Goal: Information Seeking & Learning: Find specific fact

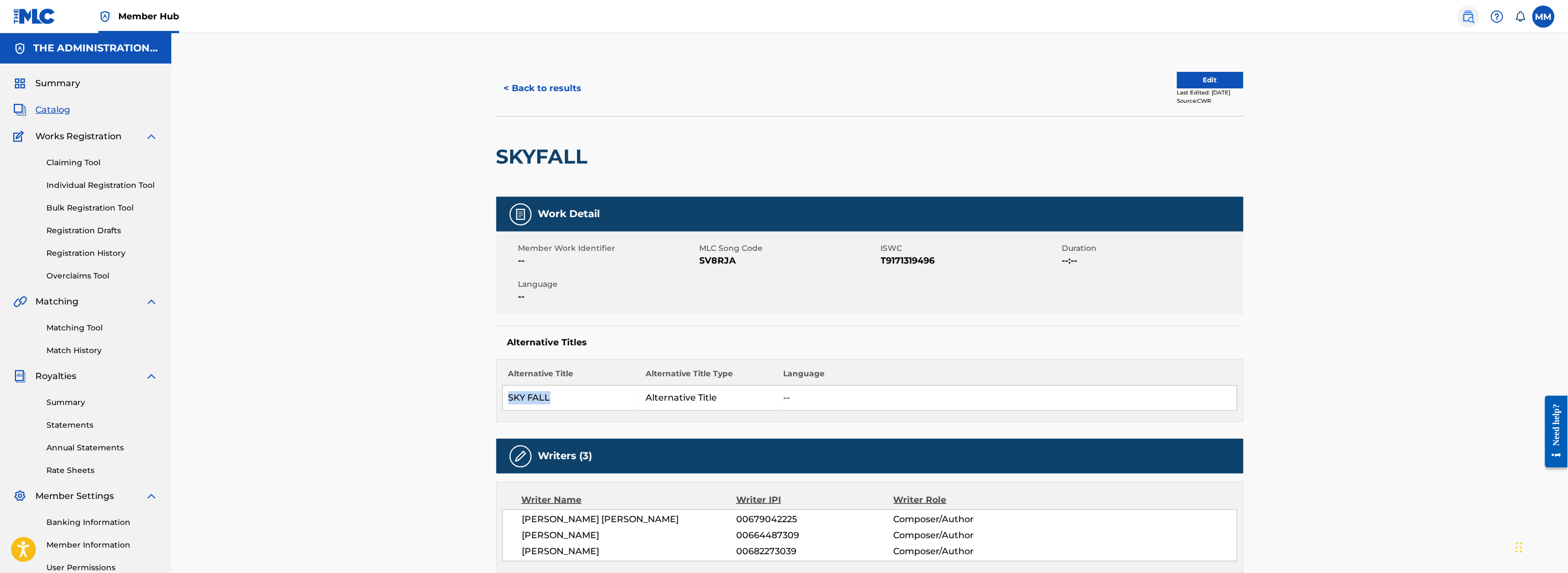
click at [1472, 15] on img at bounding box center [1468, 16] width 13 height 13
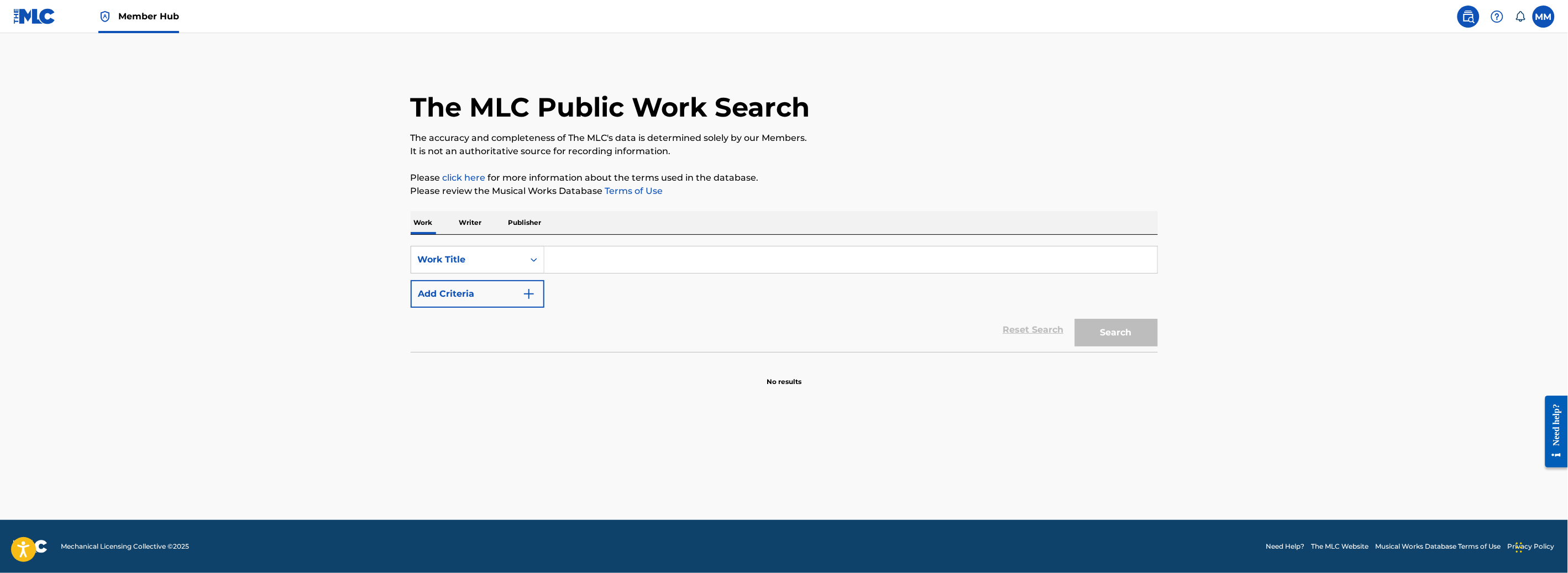
click at [551, 256] on input "Search Form" at bounding box center [851, 260] width 613 height 27
type input "fukin great"
click at [564, 288] on strong "fukin" at bounding box center [566, 284] width 24 height 10
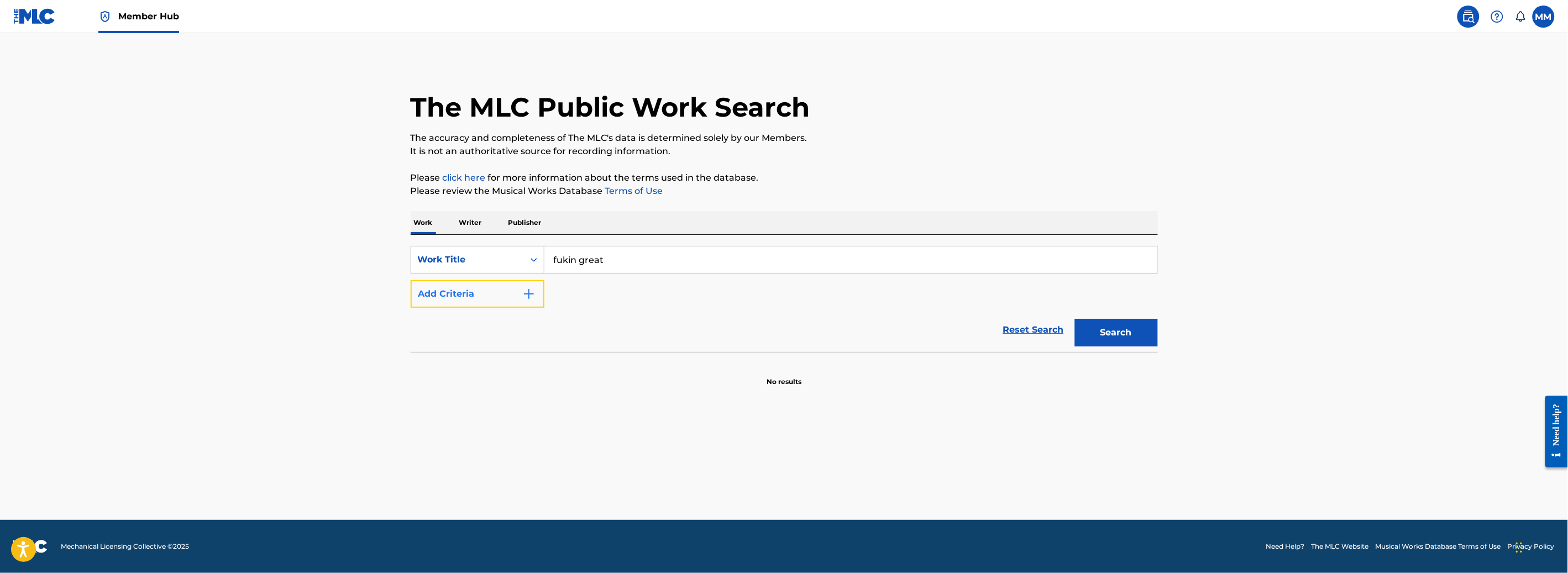
click at [482, 298] on button "Add Criteria" at bounding box center [478, 294] width 134 height 27
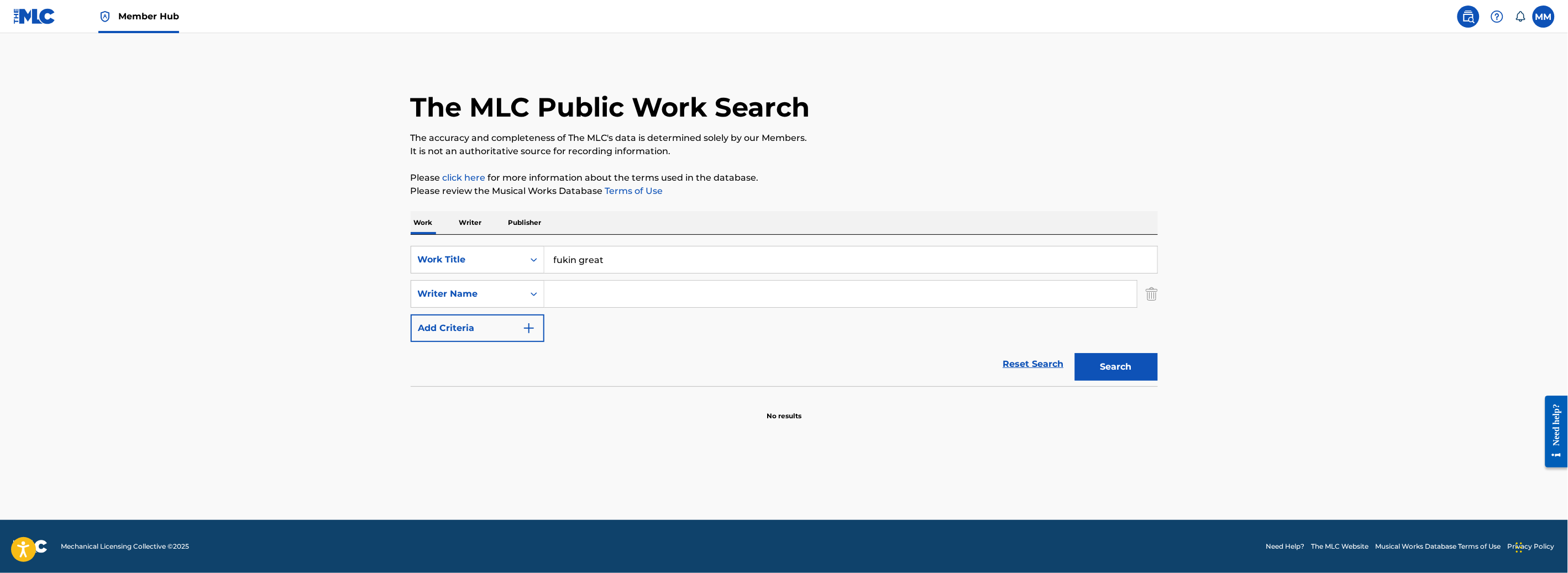
click at [557, 294] on input "Search Form" at bounding box center [840, 294] width 592 height 27
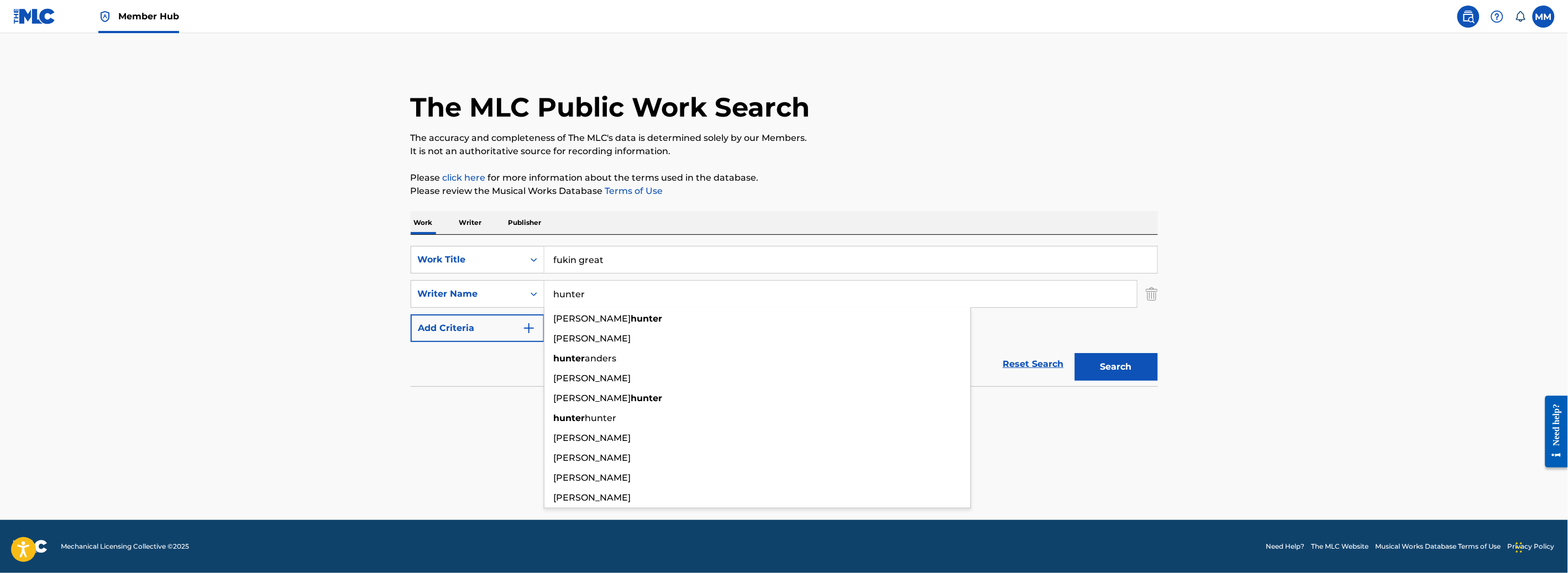
type input "hunter"
click at [1075, 353] on button "Search" at bounding box center [1116, 367] width 83 height 27
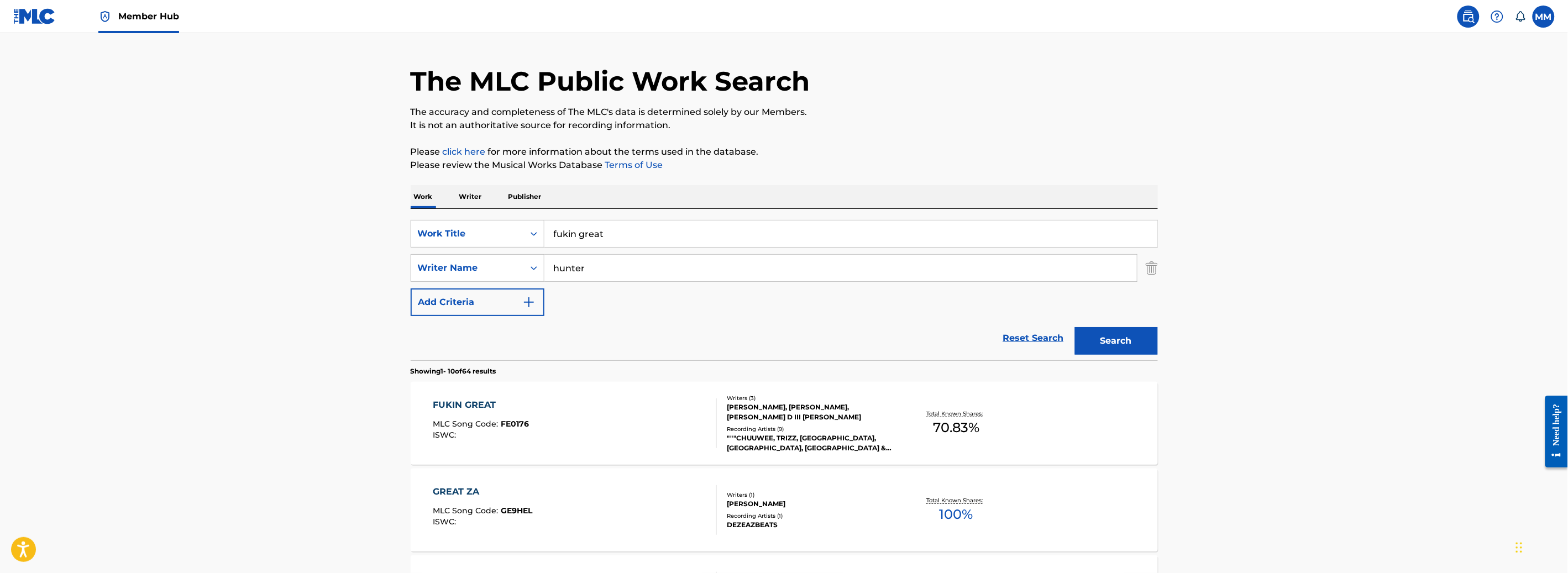
scroll to position [53, 0]
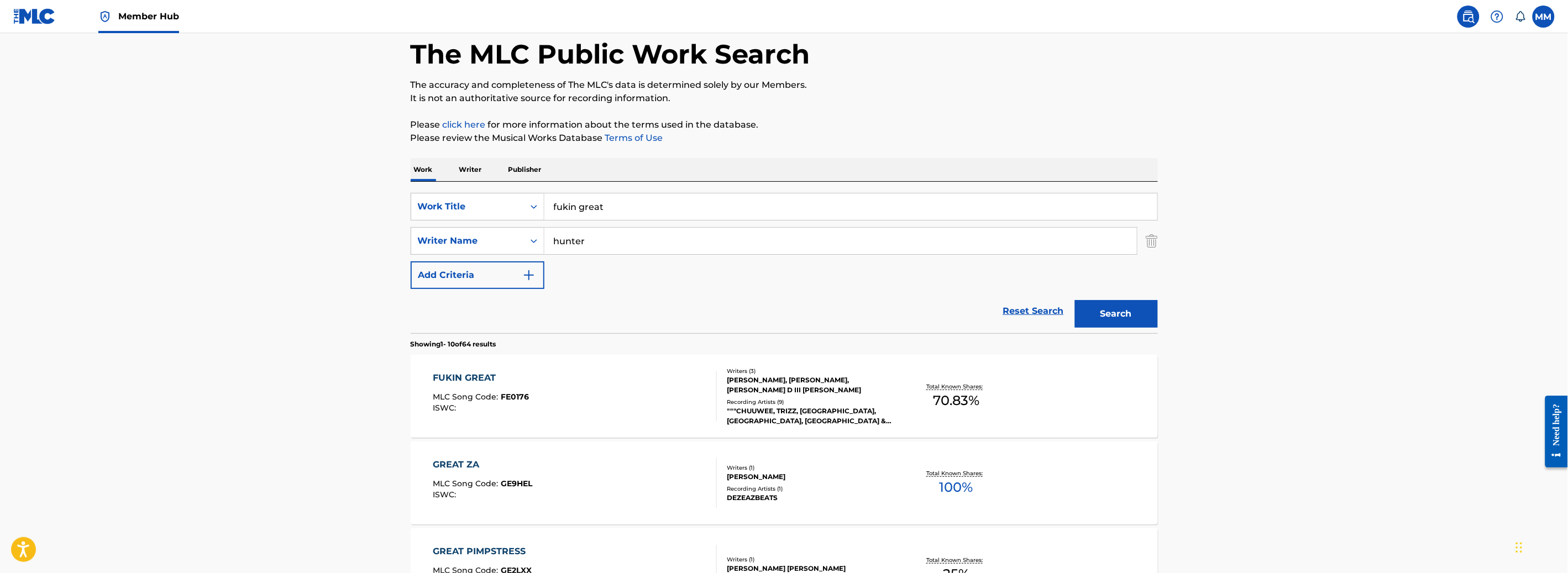
click at [637, 397] on div "FUKIN GREAT MLC Song Code : FE0176 ISWC :" at bounding box center [575, 396] width 284 height 50
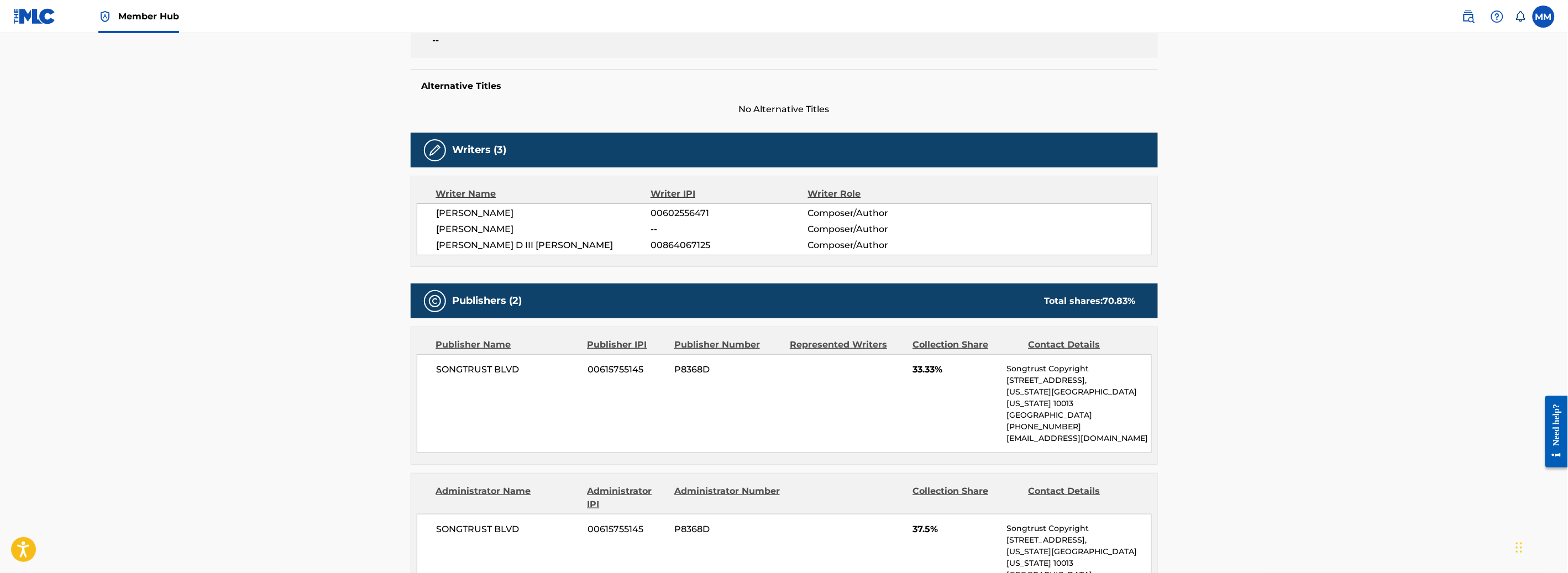
scroll to position [250, 0]
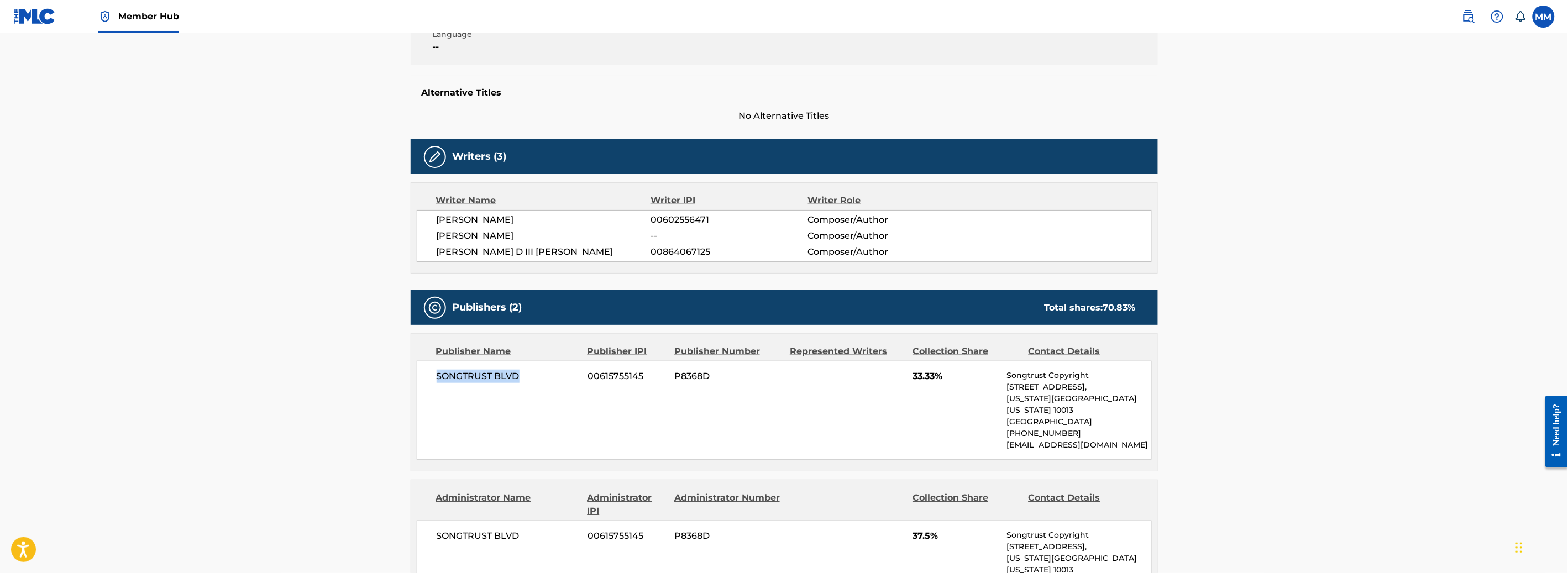
drag, startPoint x: 435, startPoint y: 376, endPoint x: 533, endPoint y: 380, distance: 98.1
click at [533, 380] on div "SONGTRUST BLVD 00615755145 P8368D 33.33% Songtrust Copyright [STREET_ADDRESS][U…" at bounding box center [784, 410] width 735 height 99
copy span "SONGTRUST BLVD"
